Goal: Task Accomplishment & Management: Use online tool/utility

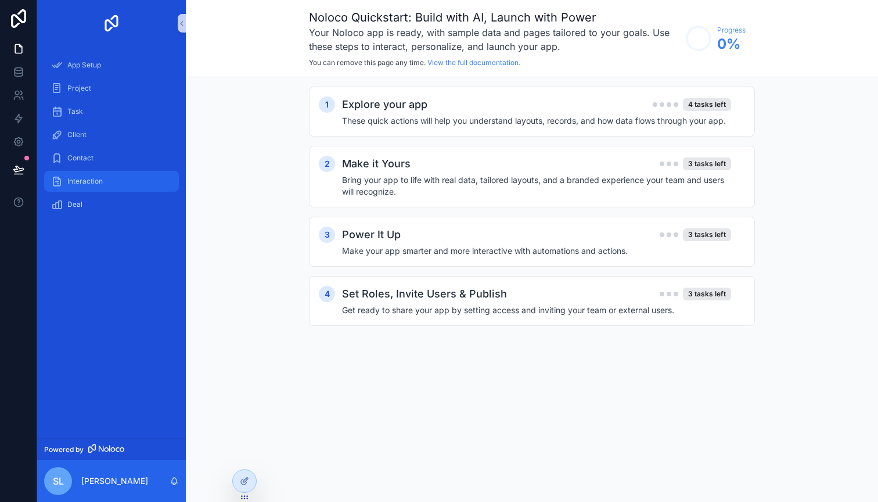
click at [101, 180] on span "Interaction" at bounding box center [84, 181] width 35 height 9
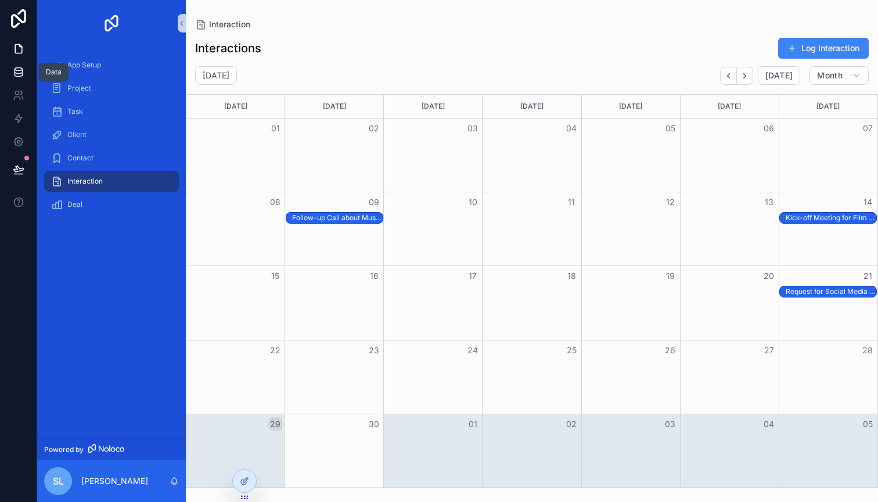
click at [15, 73] on icon at bounding box center [19, 74] width 8 height 5
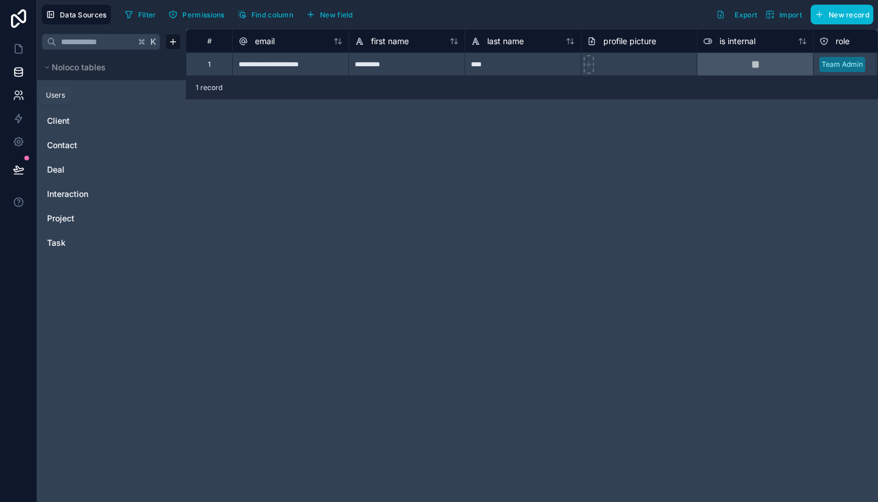
click at [23, 96] on icon at bounding box center [19, 95] width 12 height 12
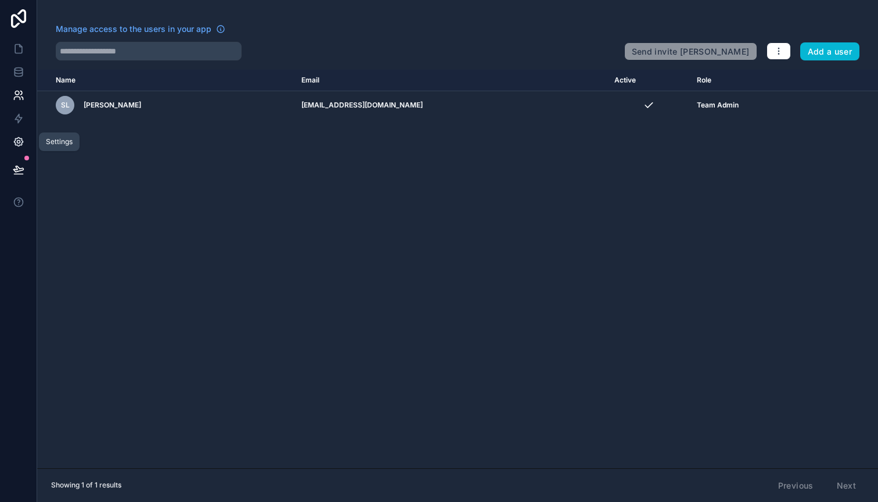
click at [23, 139] on icon at bounding box center [19, 142] width 12 height 12
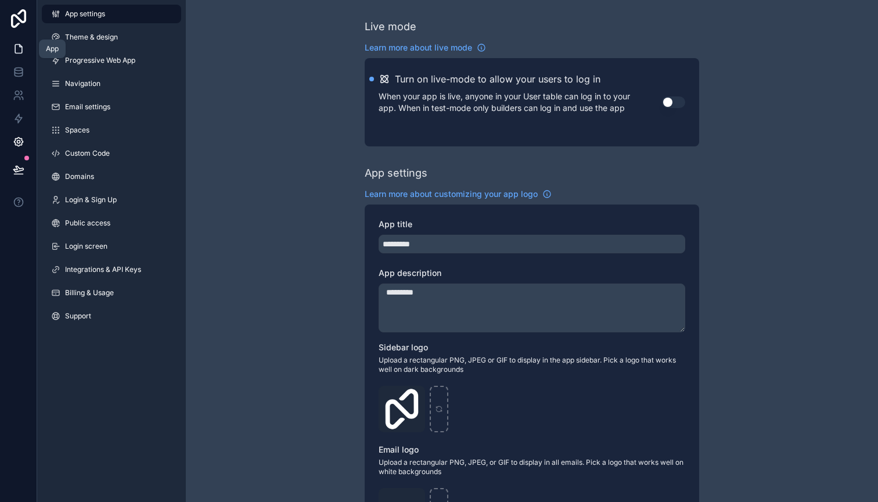
click at [22, 47] on icon at bounding box center [18, 49] width 7 height 9
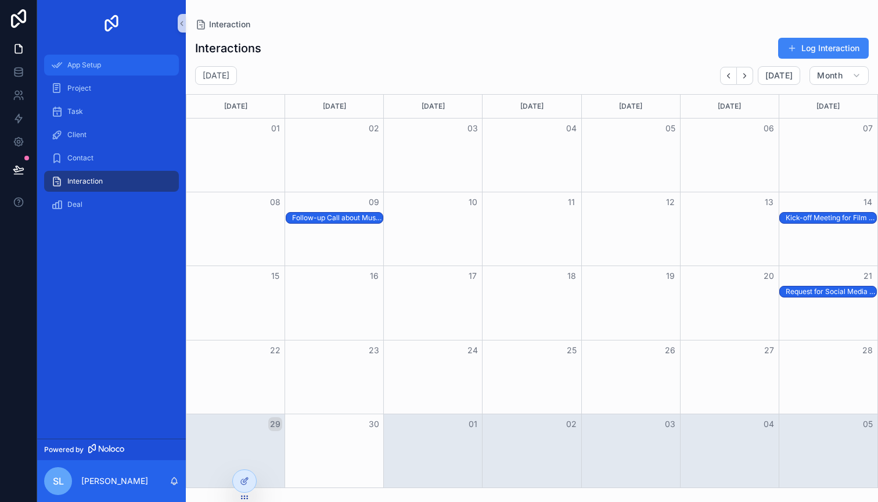
click at [125, 67] on div "App Setup" at bounding box center [111, 65] width 121 height 19
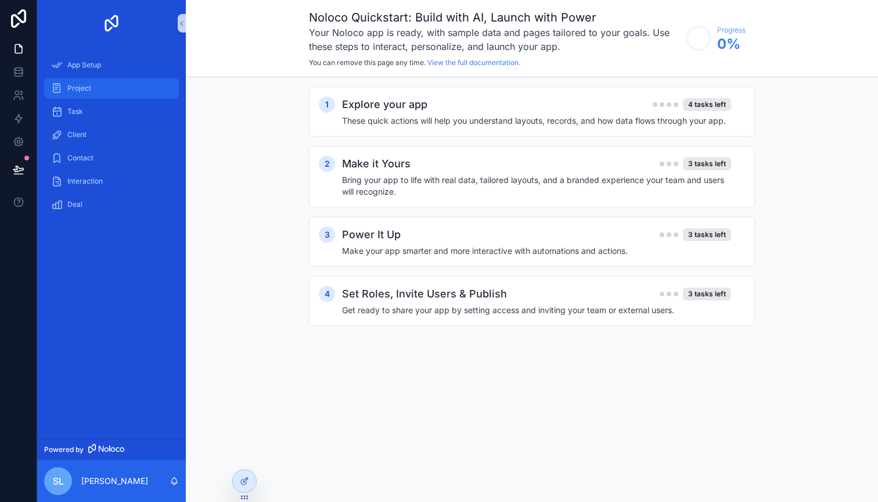
click at [125, 91] on div "Project" at bounding box center [111, 88] width 121 height 19
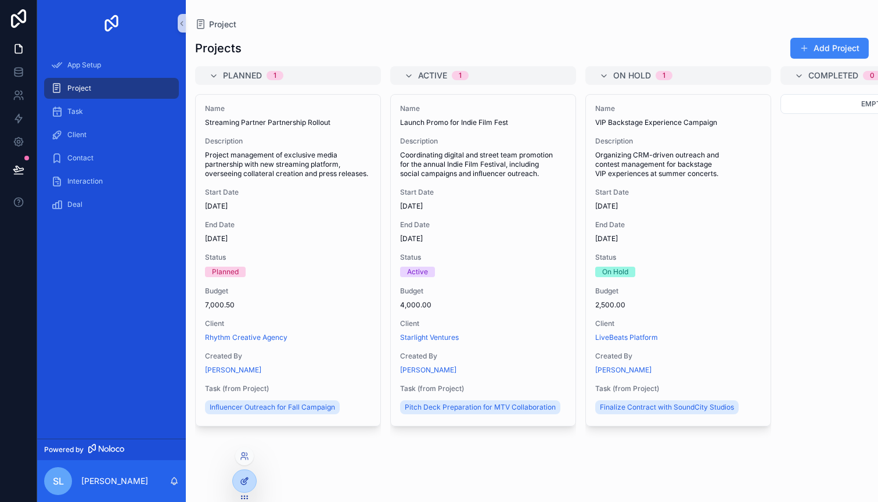
click at [252, 476] on div at bounding box center [244, 481] width 23 height 22
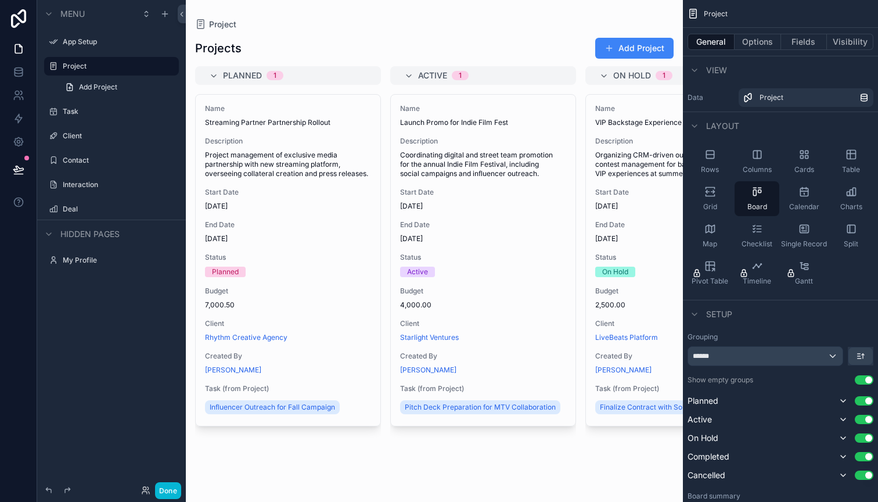
click at [413, 447] on div "scrollable content" at bounding box center [434, 251] width 497 height 502
click at [118, 69] on label "Project" at bounding box center [109, 66] width 93 height 9
click at [150, 63] on icon "scrollable content" at bounding box center [153, 66] width 9 height 9
click at [170, 67] on icon "scrollable content" at bounding box center [169, 66] width 9 height 9
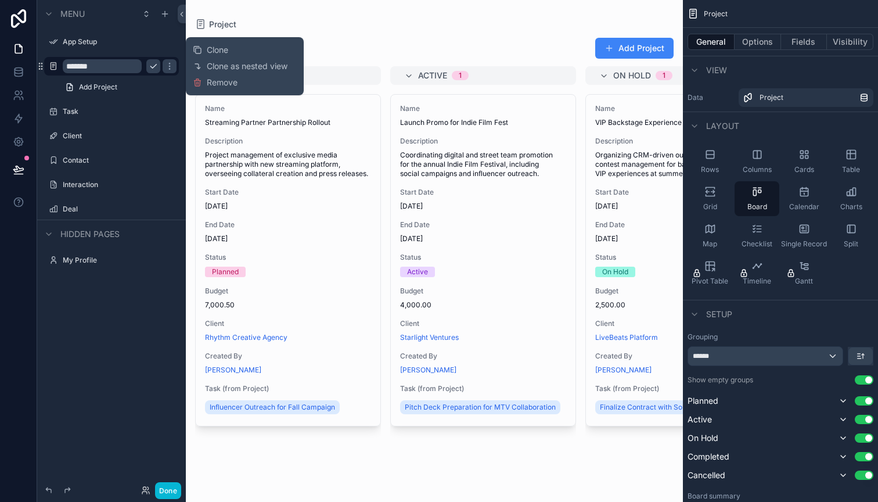
click at [146, 309] on div "Menu App Setup ******* Add Project Task Client Contact Interaction Deal Hidden …" at bounding box center [111, 244] width 149 height 488
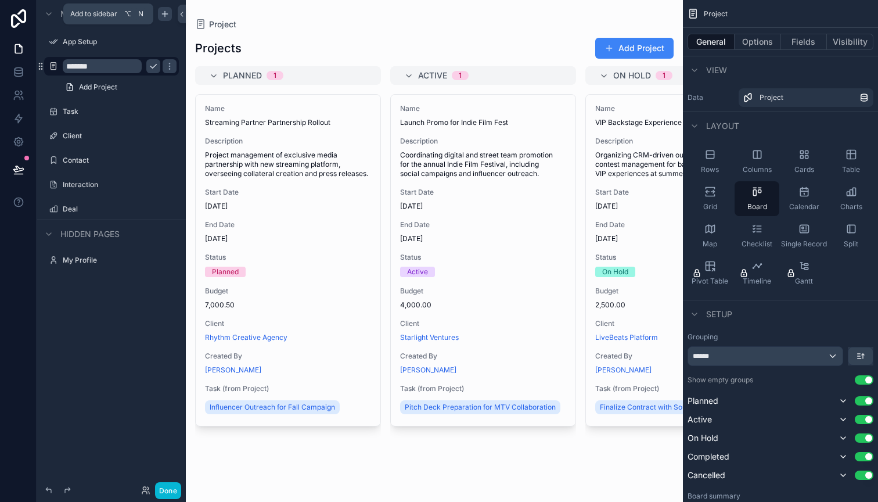
click at [162, 13] on icon "scrollable content" at bounding box center [164, 13] width 9 height 9
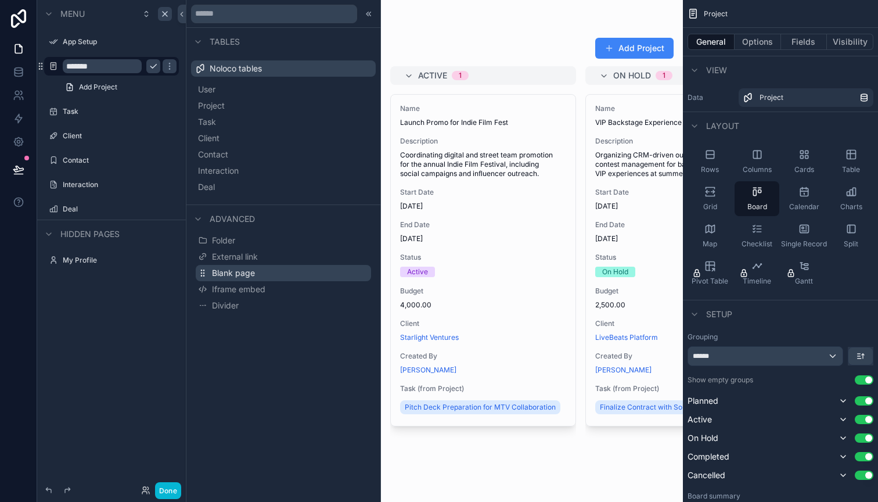
click at [253, 278] on span "Blank page" at bounding box center [233, 273] width 43 height 12
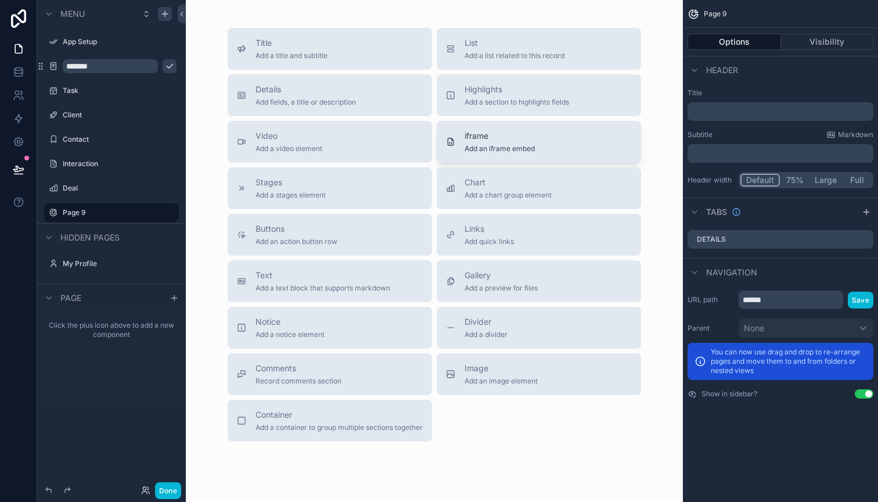
click at [519, 140] on span "iframe" at bounding box center [500, 136] width 70 height 12
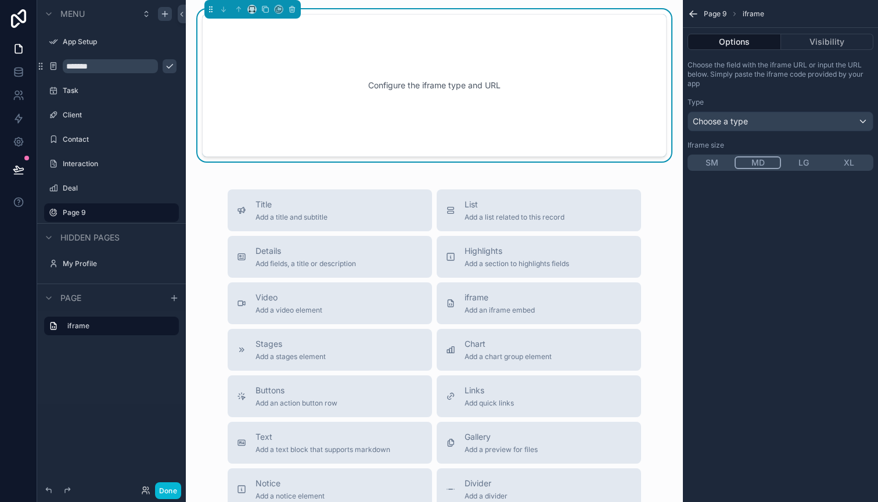
click at [704, 115] on div "Choose a type" at bounding box center [780, 121] width 185 height 19
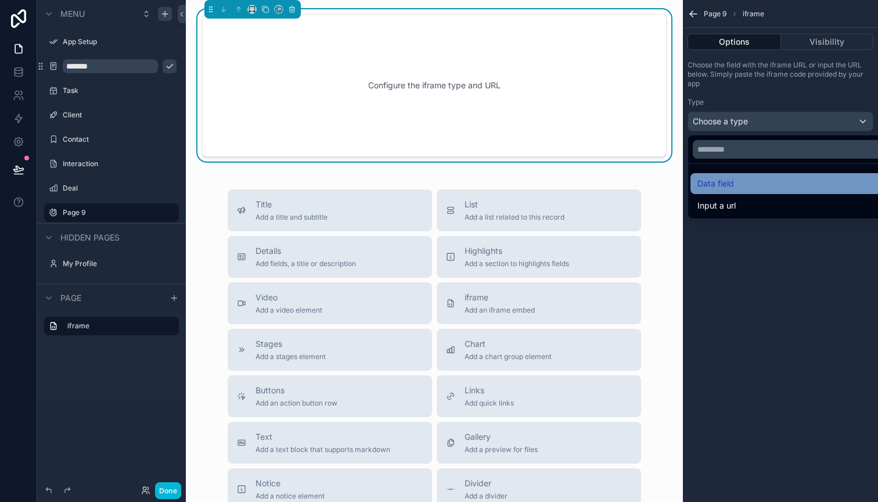
click at [745, 184] on div "Data field" at bounding box center [794, 184] width 193 height 14
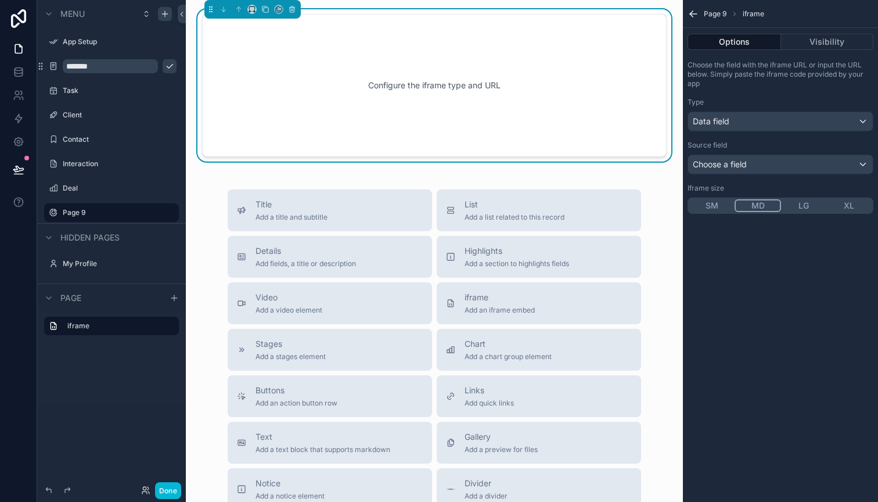
click at [745, 157] on div "Choose a field" at bounding box center [780, 164] width 185 height 19
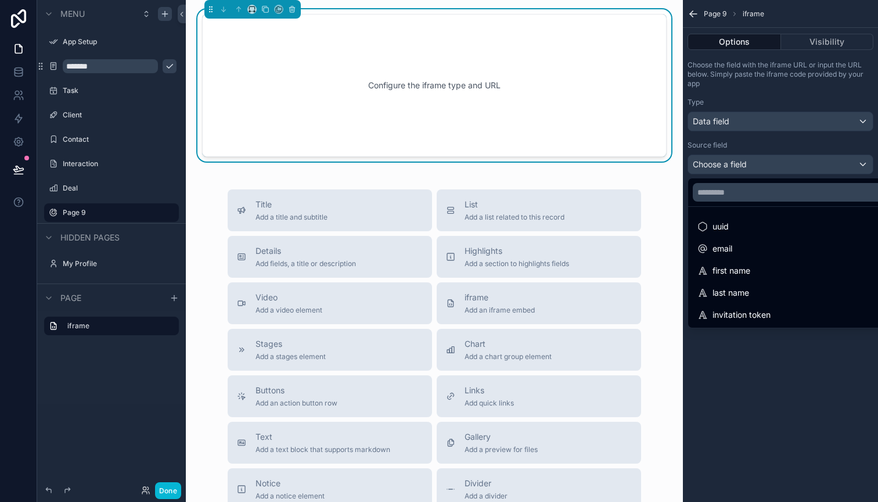
click at [752, 77] on div "scrollable content" at bounding box center [439, 251] width 878 height 502
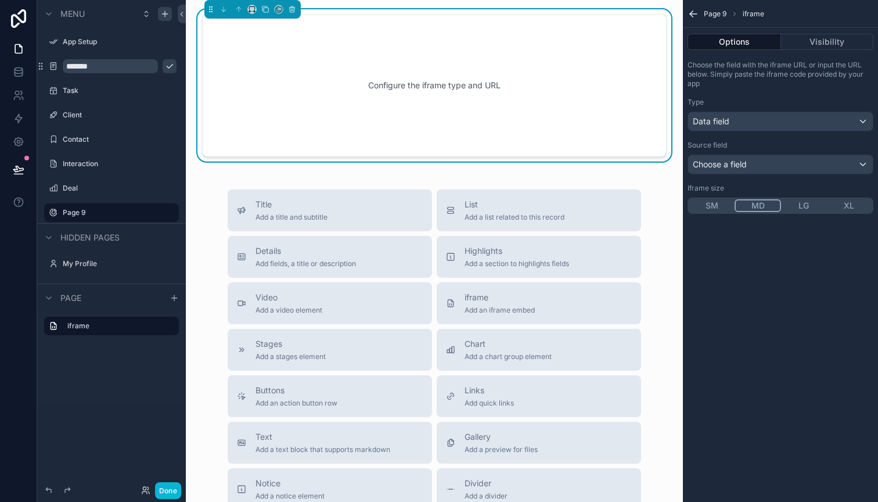
click at [752, 122] on div "Data field" at bounding box center [780, 121] width 185 height 19
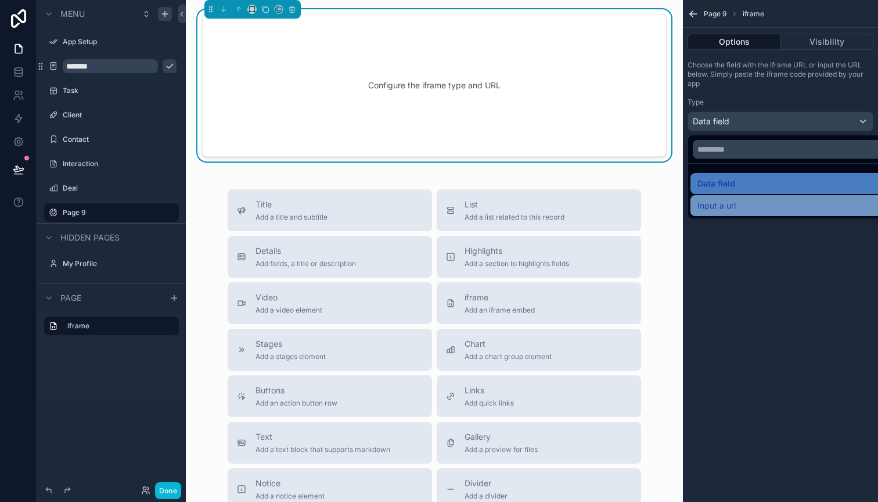
click at [745, 206] on div "Input a url" at bounding box center [794, 206] width 193 height 14
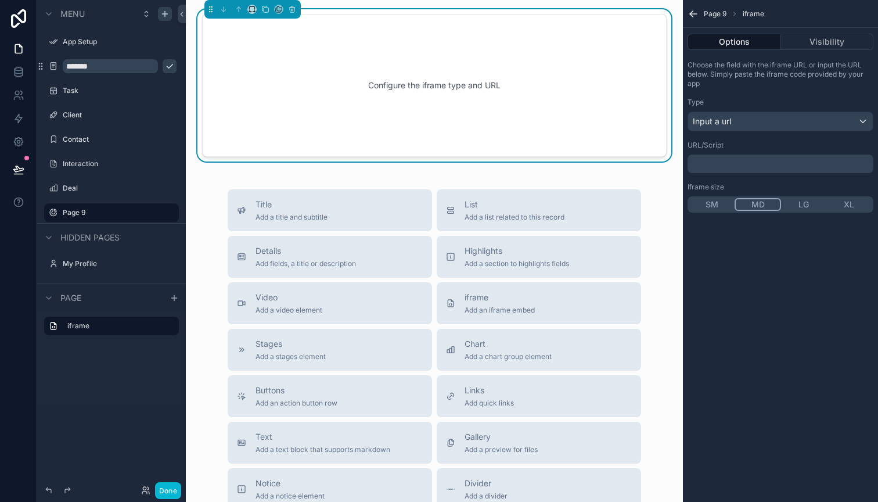
click at [730, 171] on div "﻿" at bounding box center [781, 164] width 186 height 19
click at [735, 163] on p "﻿" at bounding box center [782, 163] width 179 height 9
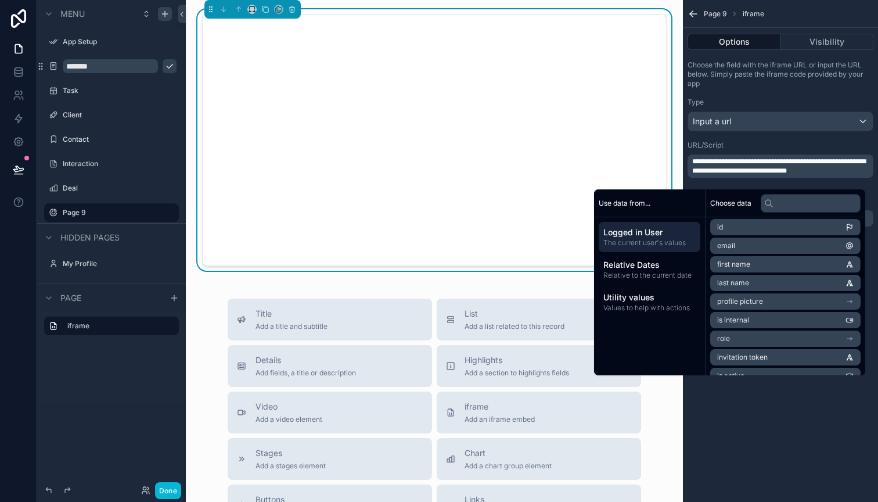
scroll to position [1, 0]
click at [749, 270] on li "first name" at bounding box center [786, 266] width 150 height 16
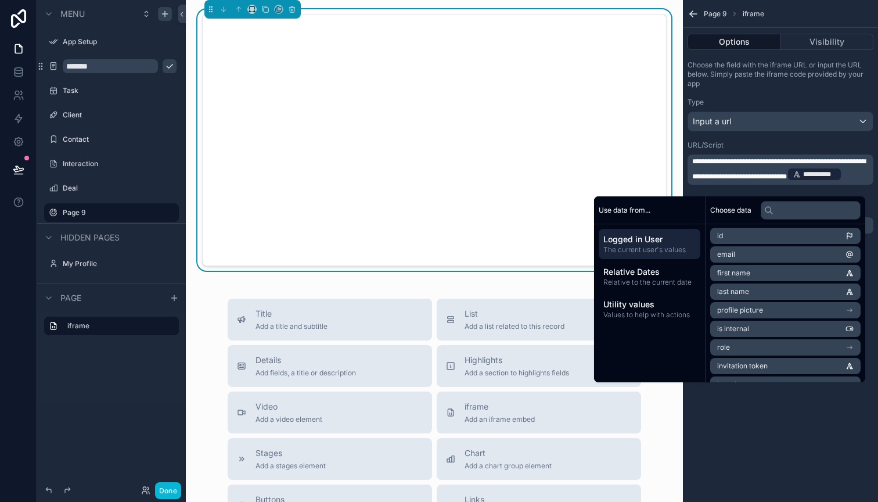
click at [798, 182] on p "**********" at bounding box center [782, 170] width 179 height 26
click at [812, 139] on div "**********" at bounding box center [780, 143] width 195 height 175
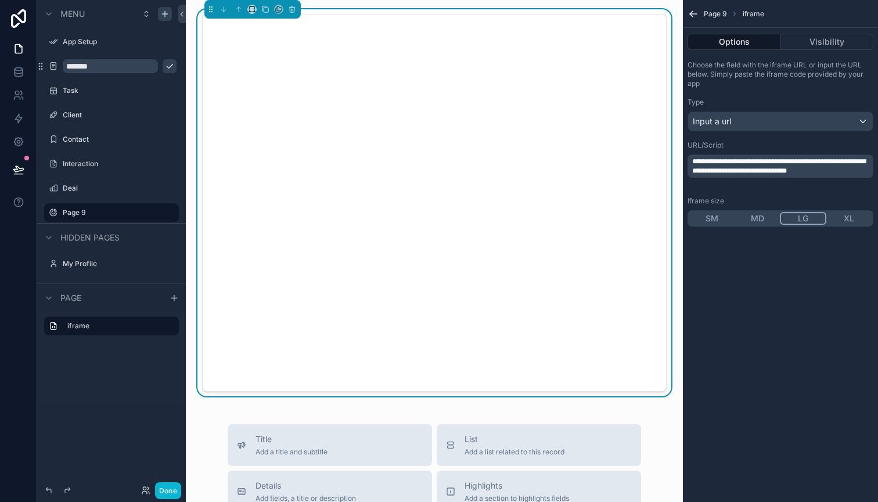
click at [809, 223] on button "LG" at bounding box center [803, 218] width 46 height 13
click at [715, 216] on button "SM" at bounding box center [712, 218] width 45 height 13
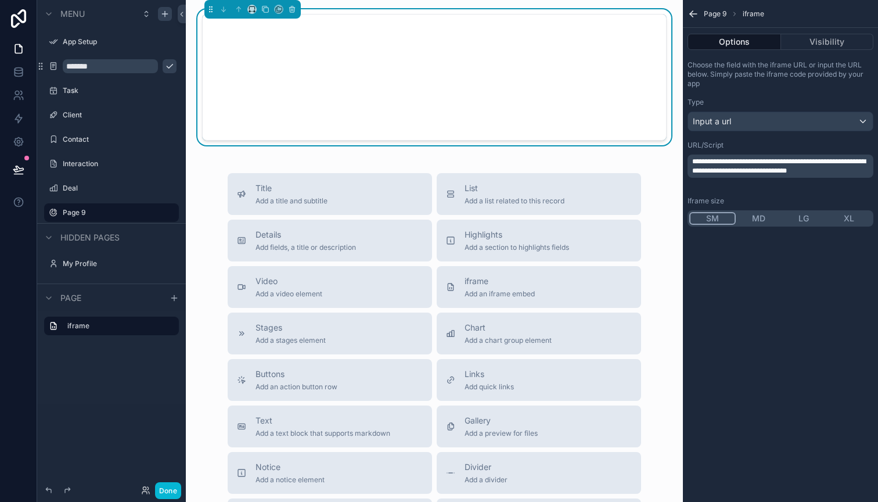
click at [755, 218] on button "MD" at bounding box center [758, 218] width 45 height 13
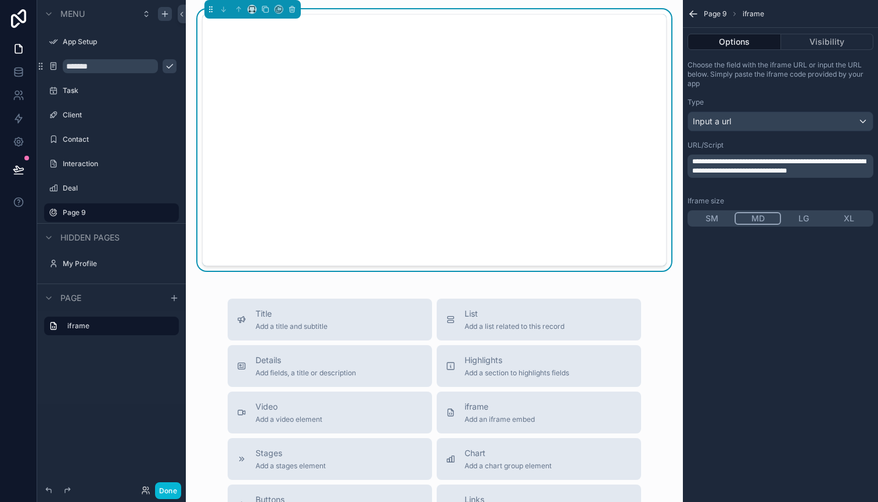
click at [728, 306] on div "**********" at bounding box center [780, 251] width 195 height 502
click at [168, 492] on button "Done" at bounding box center [168, 490] width 26 height 17
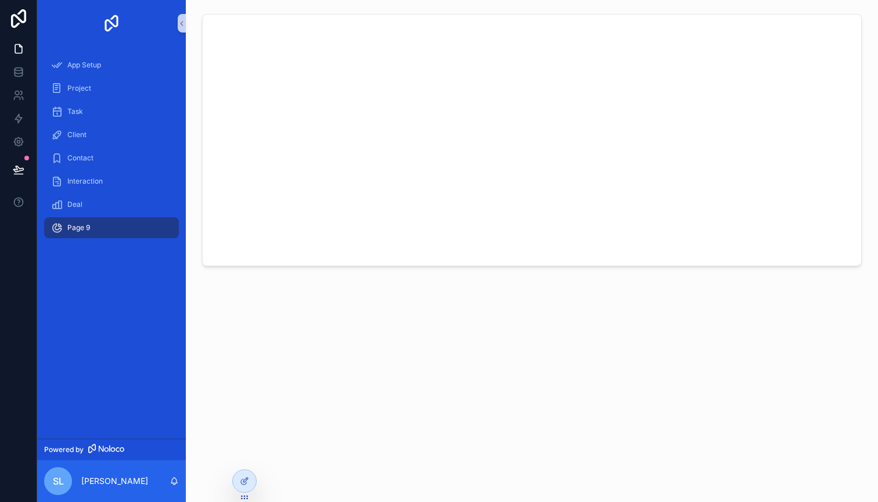
scroll to position [0, 0]
